Goal: Find specific page/section: Find specific page/section

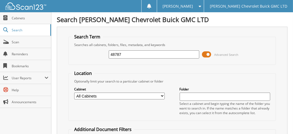
type input "48787"
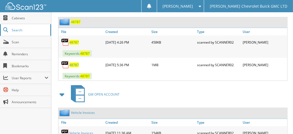
scroll to position [293, 0]
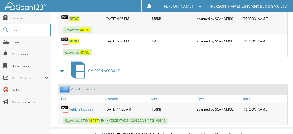
click at [82, 107] on link "Vehicle Invoices" at bounding box center [81, 109] width 24 height 5
